Goal: Task Accomplishment & Management: Use online tool/utility

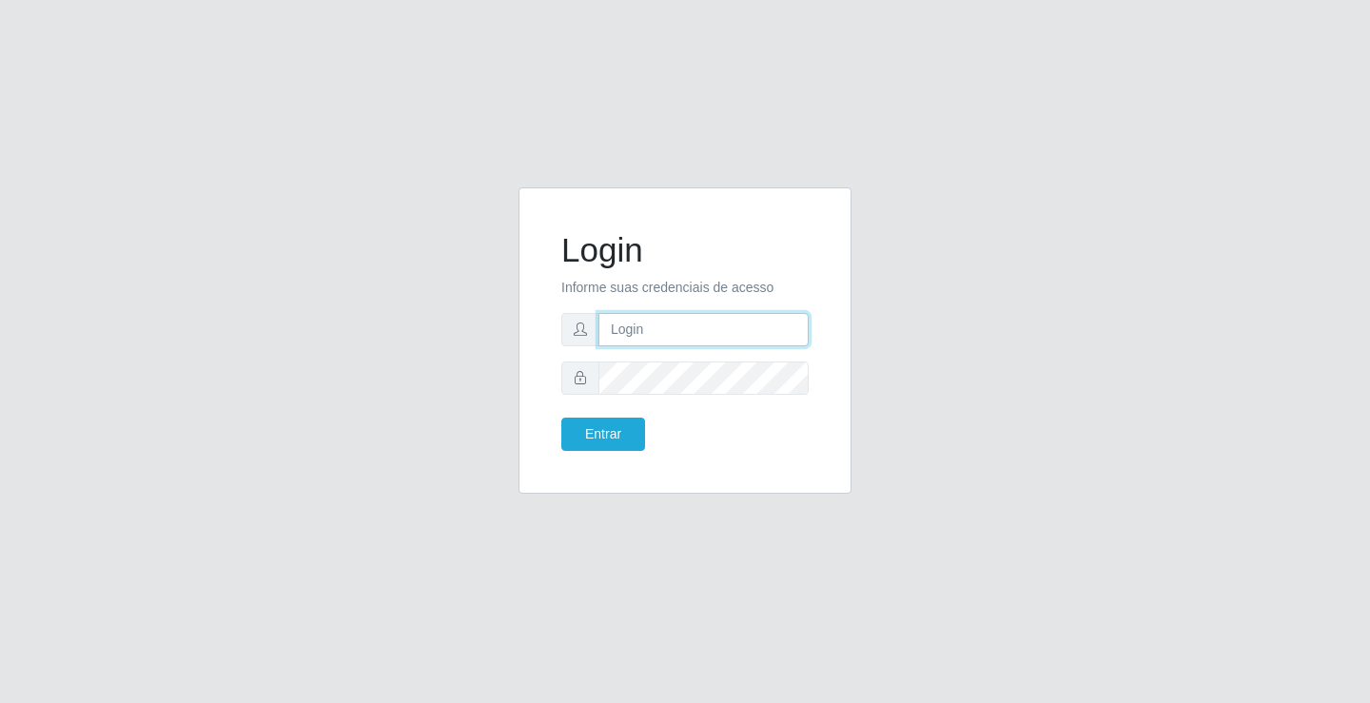
click at [743, 342] on input "text" at bounding box center [704, 329] width 210 height 33
type input "[PERSON_NAME]"
click at [561, 418] on button "Entrar" at bounding box center [603, 434] width 84 height 33
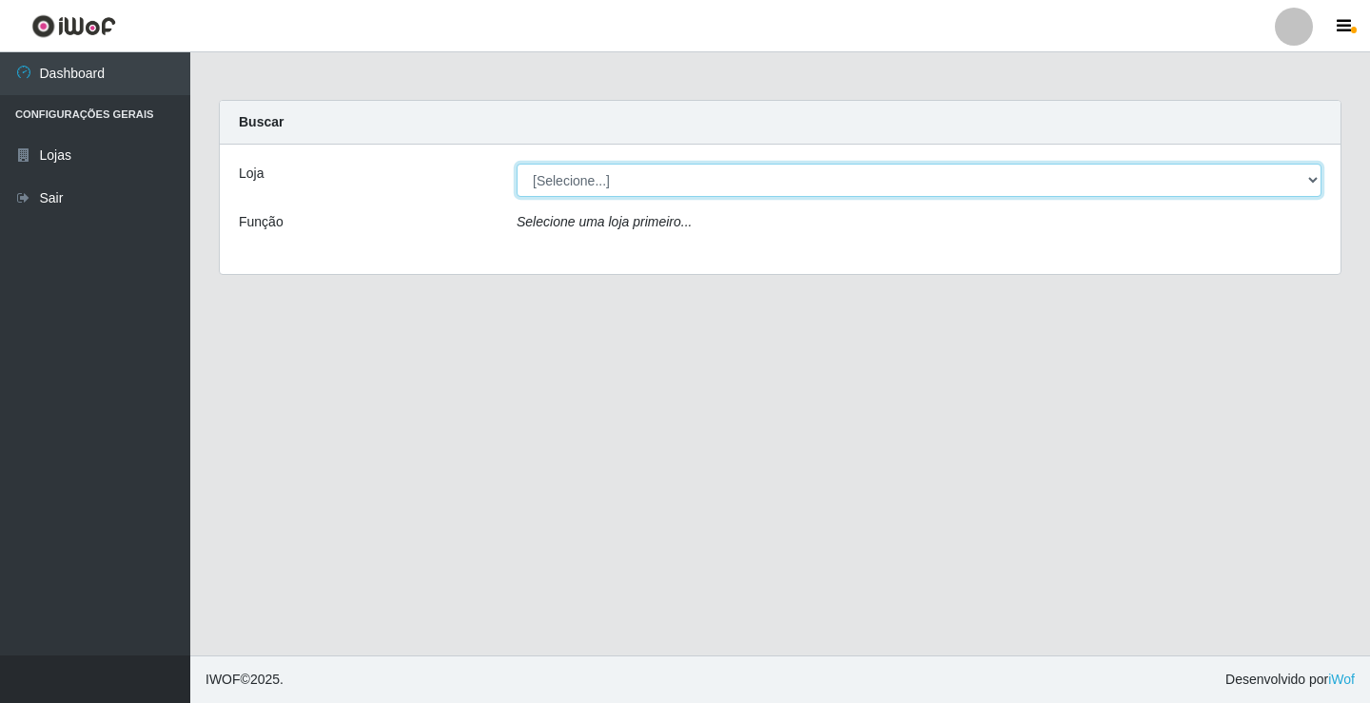
click at [656, 180] on select "[Selecione...] Ideal - Conceição" at bounding box center [919, 180] width 805 height 33
click at [517, 164] on select "[Selecione...] Ideal - Conceição" at bounding box center [919, 180] width 805 height 33
click at [641, 181] on select "[Selecione...] Ideal - Conceição" at bounding box center [919, 180] width 805 height 33
select select "231"
click at [517, 164] on select "[Selecione...] Ideal - Conceição" at bounding box center [919, 180] width 805 height 33
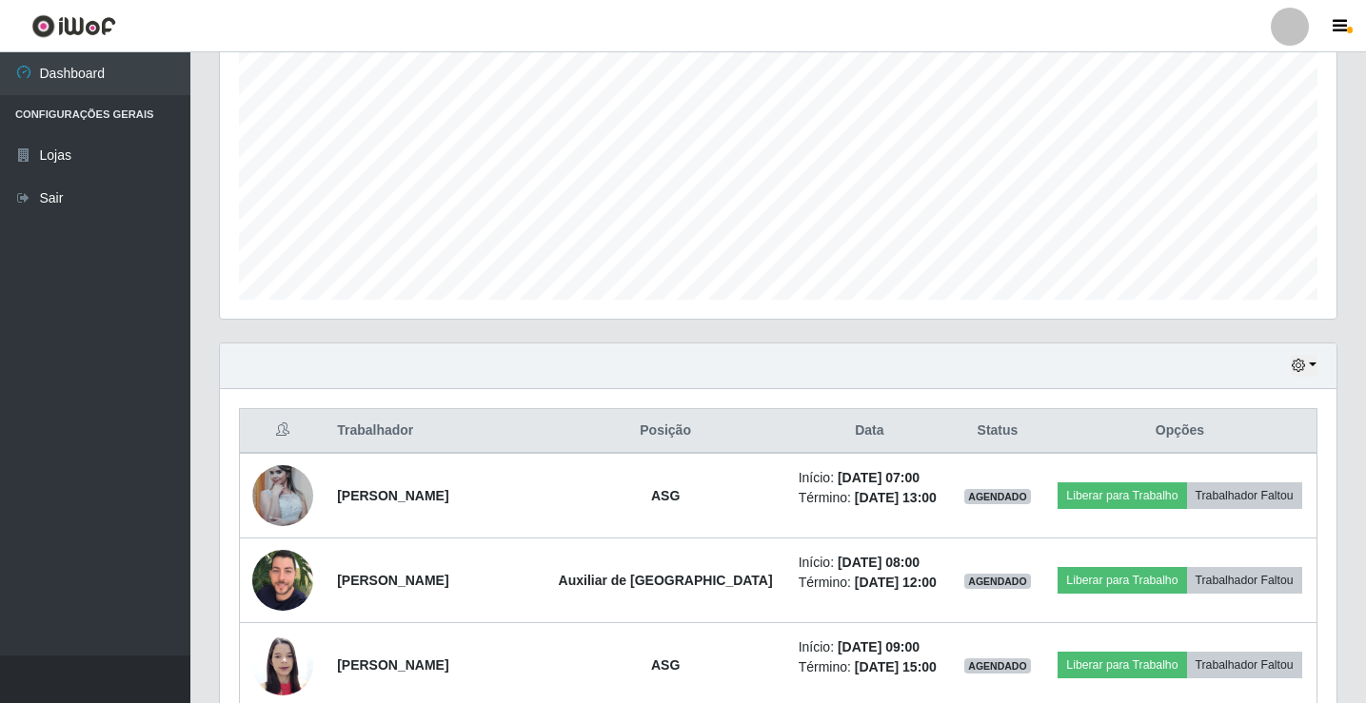
scroll to position [476, 0]
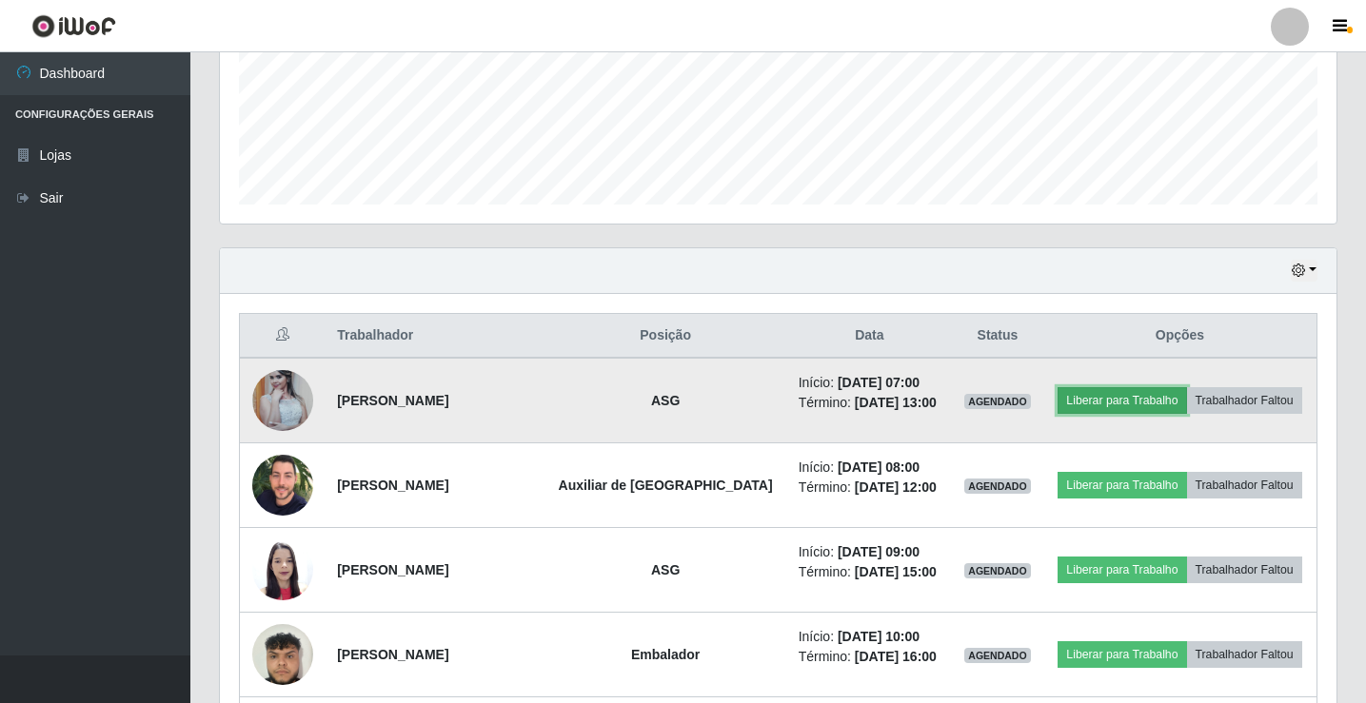
click at [1100, 404] on button "Liberar para Trabalho" at bounding box center [1121, 400] width 128 height 27
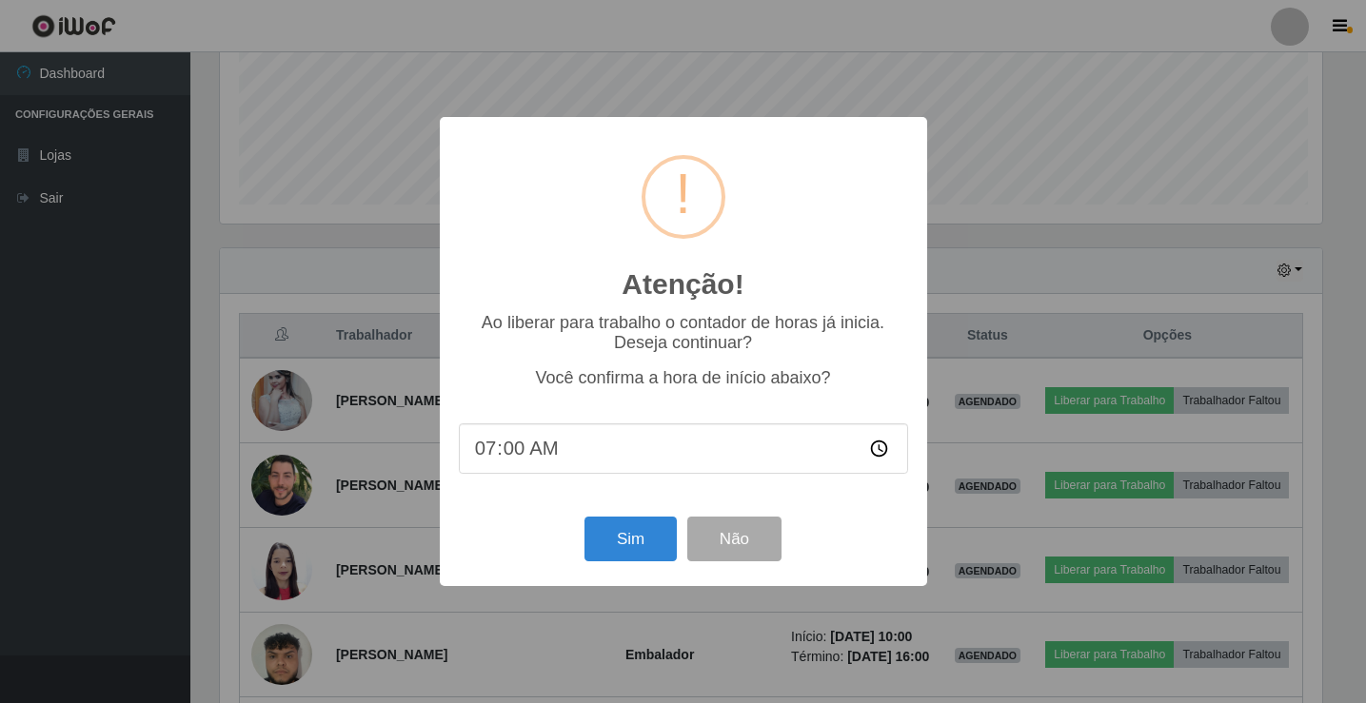
scroll to position [395, 1107]
click at [625, 544] on button "Sim" at bounding box center [632, 539] width 92 height 45
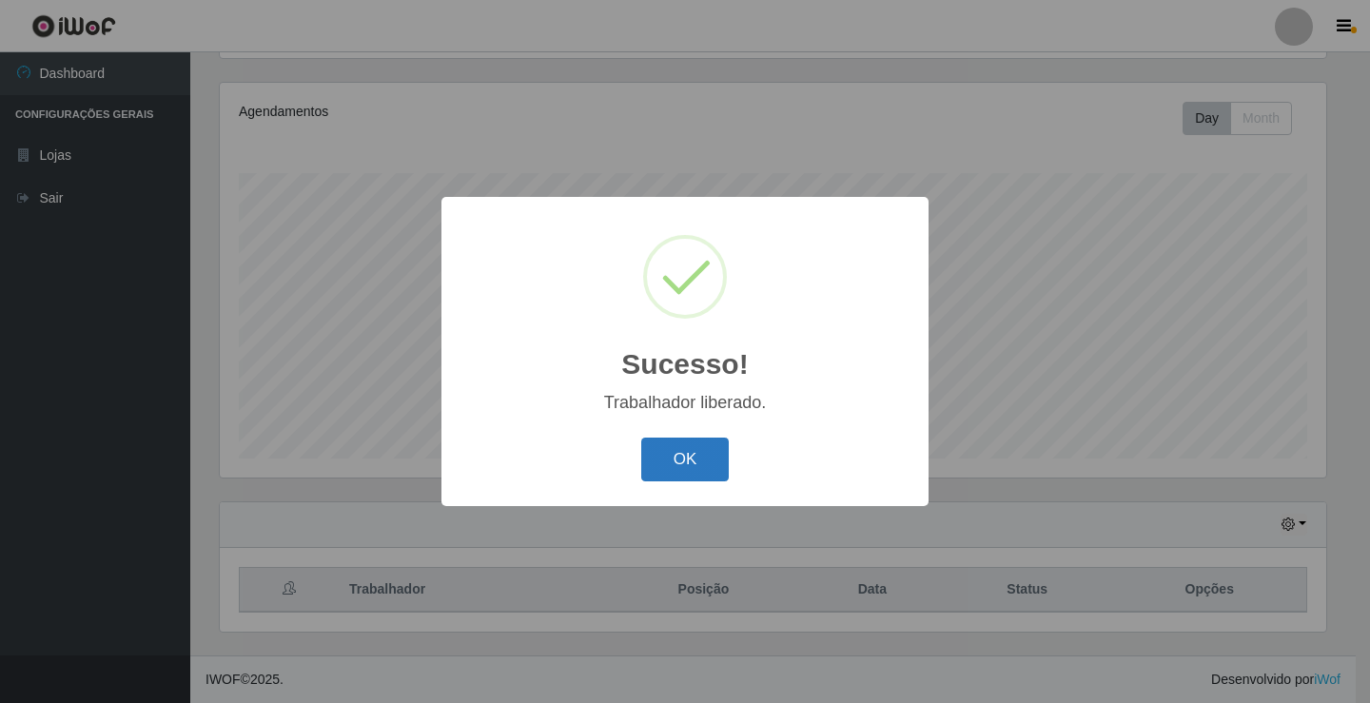
click at [719, 452] on button "OK" at bounding box center [685, 460] width 88 height 45
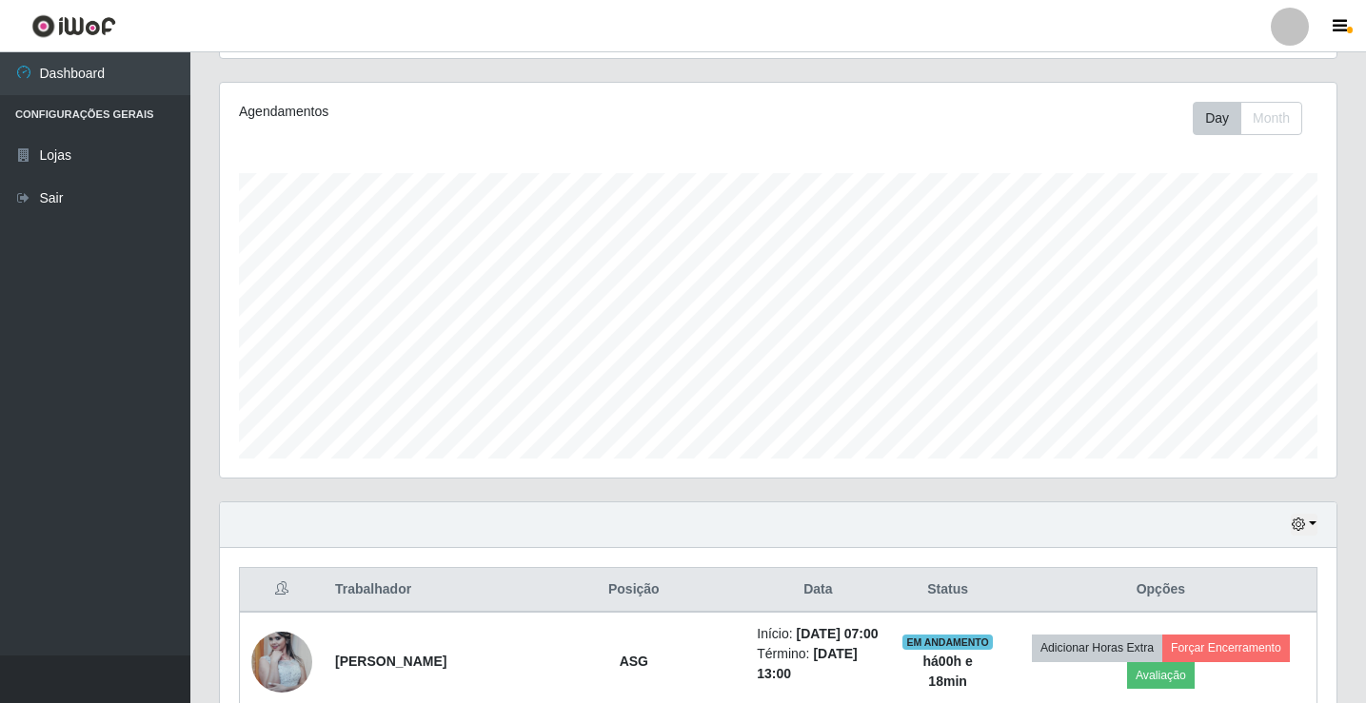
scroll to position [395, 1116]
click at [1287, 25] on div at bounding box center [1289, 27] width 38 height 38
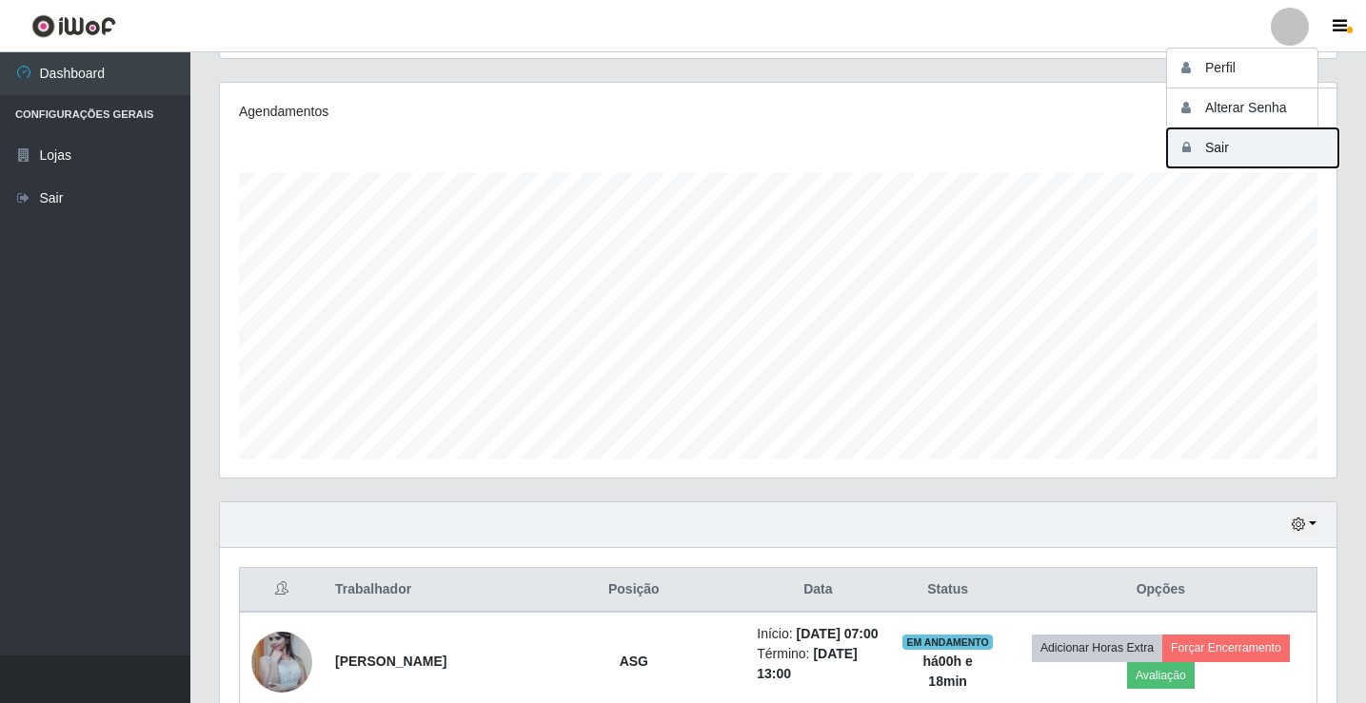
click at [1224, 144] on button "Sair" at bounding box center [1252, 147] width 171 height 39
